Goal: Task Accomplishment & Management: Complete application form

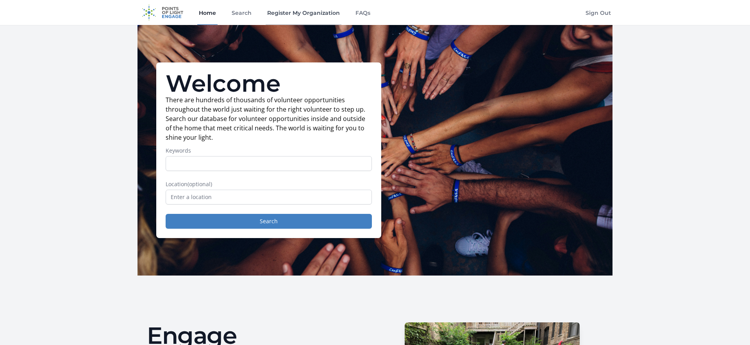
click at [279, 12] on link "Register My Organization" at bounding box center [304, 12] width 76 height 25
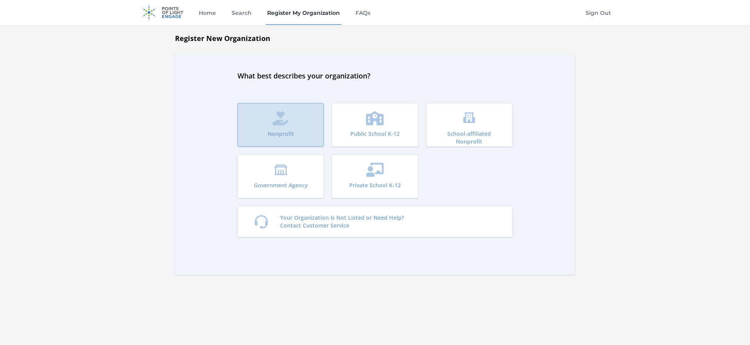
click at [281, 130] on p "Nonprofit" at bounding box center [280, 134] width 27 height 8
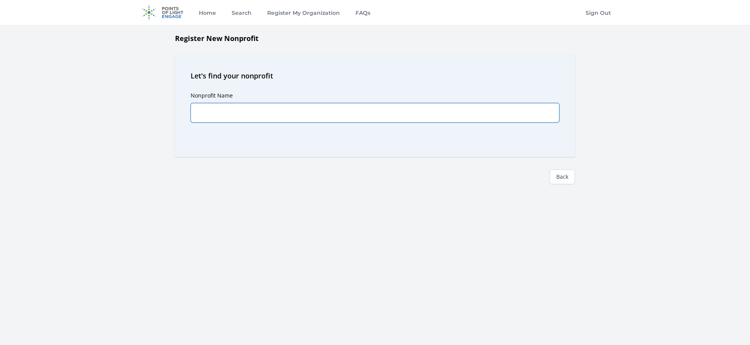
click at [285, 116] on input "Nonprofit Name" at bounding box center [375, 113] width 369 height 20
type input "Alliance for Community Empowerment"
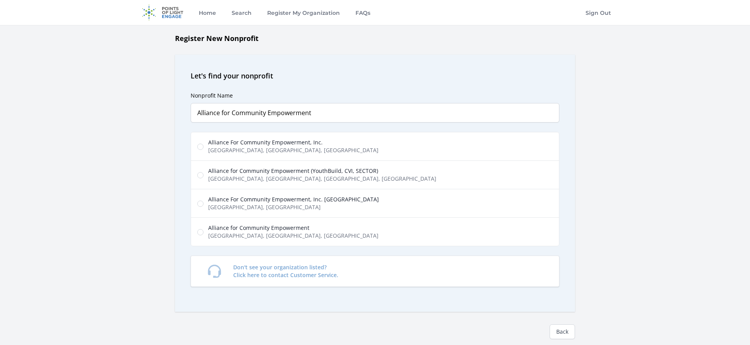
click at [271, 155] on label "Alliance For Community Empowerment, Inc. Park Avenue, Bridgeport, CT, USA" at bounding box center [375, 146] width 369 height 29
click at [203, 150] on input "Alliance For Community Empowerment, Inc. Park Avenue, Bridgeport, CT, USA" at bounding box center [200, 147] width 6 height 6
radio input "true"
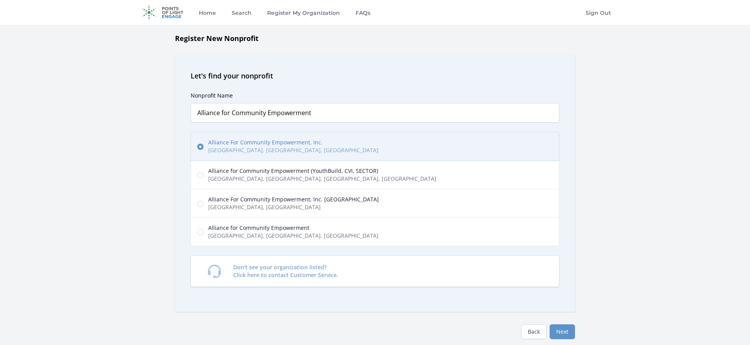
click at [271, 184] on label "Alliance for Community Empowerment (YouthBuild, CVI, SECTOR) Canoga Avenue, Can…" at bounding box center [375, 174] width 369 height 29
click at [203, 178] on input "Alliance for Community Empowerment (YouthBuild, CVI, SECTOR) Canoga Avenue, Can…" at bounding box center [200, 175] width 6 height 6
radio input "true"
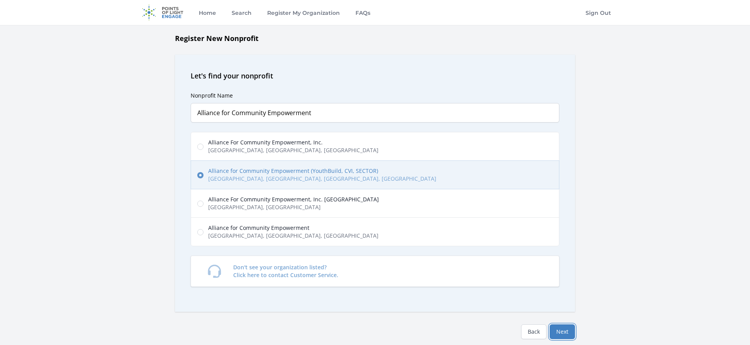
click at [569, 327] on button "Next" at bounding box center [561, 331] width 25 height 15
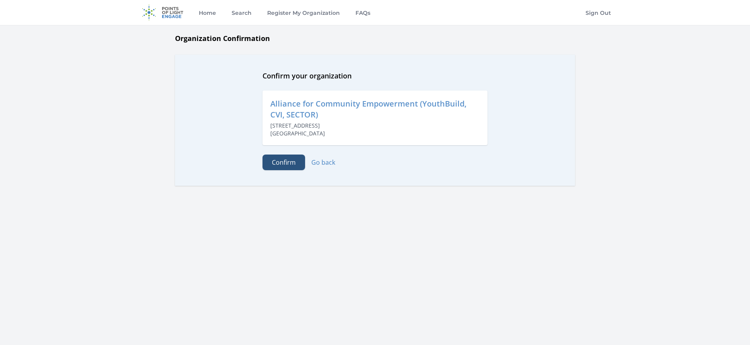
click at [290, 161] on button "Confirm" at bounding box center [283, 163] width 43 height 16
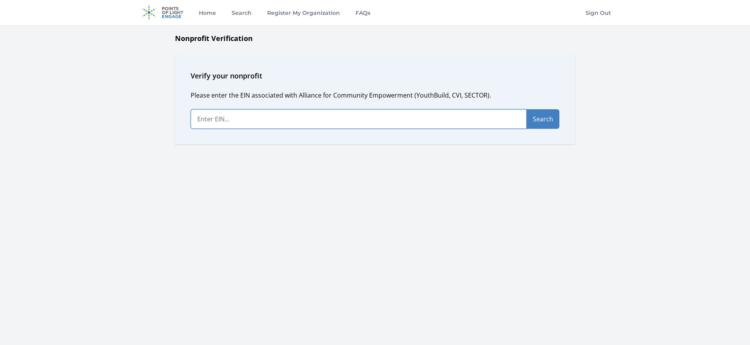
click at [267, 120] on input "text" at bounding box center [359, 119] width 336 height 20
type input "46-2811886"
click at [549, 121] on button "Search" at bounding box center [542, 119] width 33 height 20
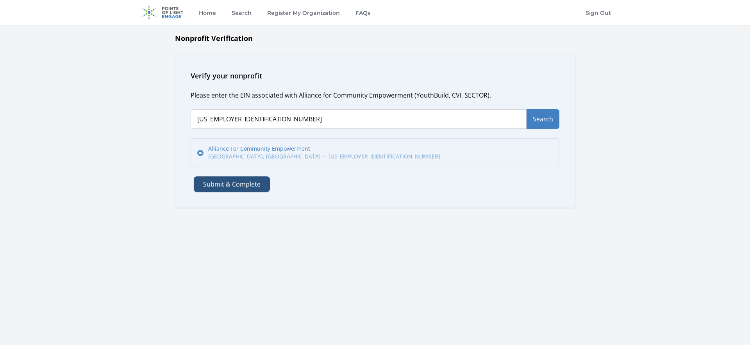
click at [246, 182] on button "Submit & Complete" at bounding box center [232, 184] width 76 height 16
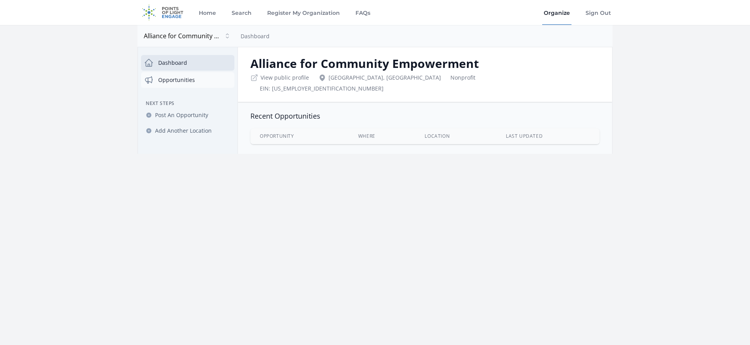
click at [201, 79] on link "Opportunities" at bounding box center [187, 80] width 93 height 16
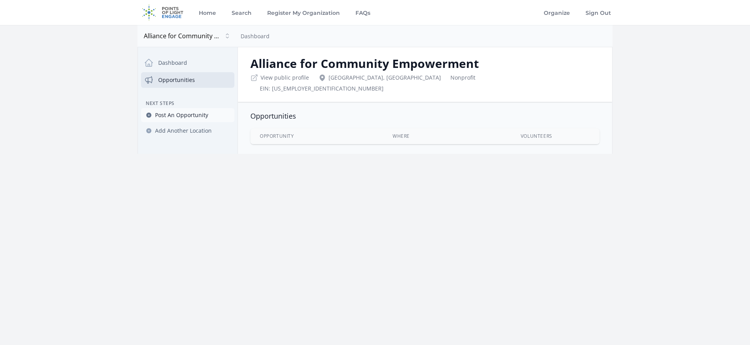
click at [193, 117] on span "Post An Opportunity" at bounding box center [181, 115] width 53 height 8
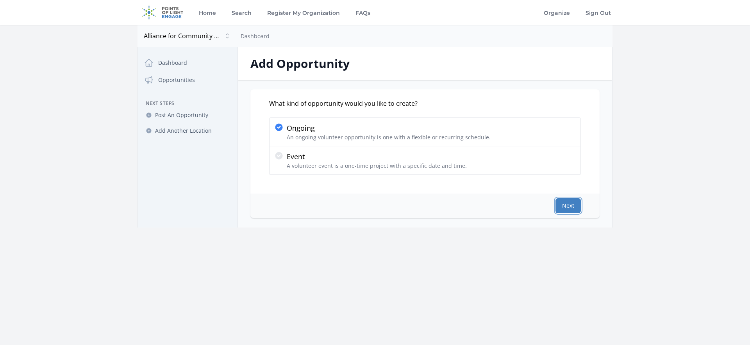
click at [566, 207] on button "Next" at bounding box center [567, 205] width 25 height 15
